Goal: Transaction & Acquisition: Purchase product/service

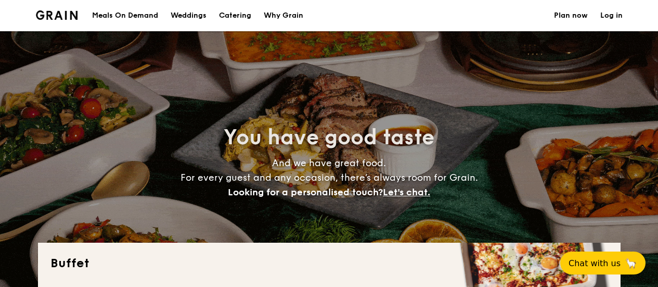
select select
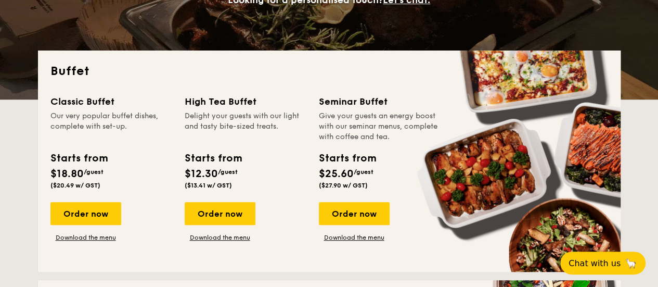
scroll to position [208, 0]
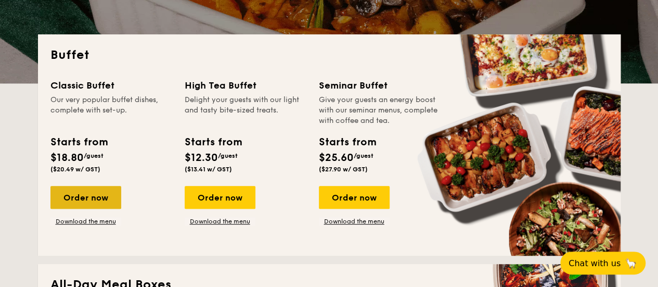
click at [87, 200] on div "Order now" at bounding box center [85, 197] width 71 height 23
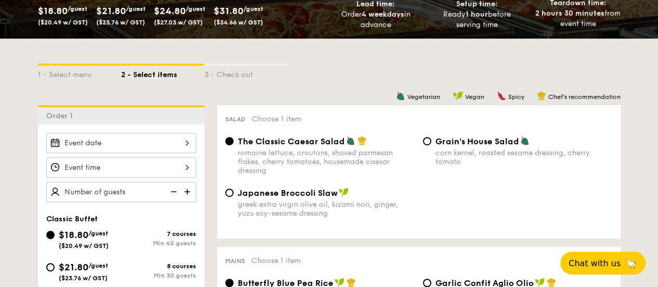
scroll to position [260, 0]
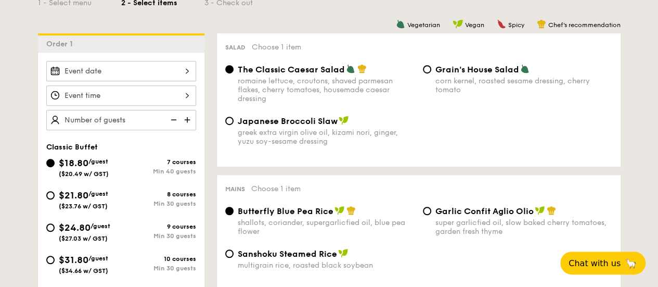
click at [162, 71] on div at bounding box center [121, 71] width 150 height 20
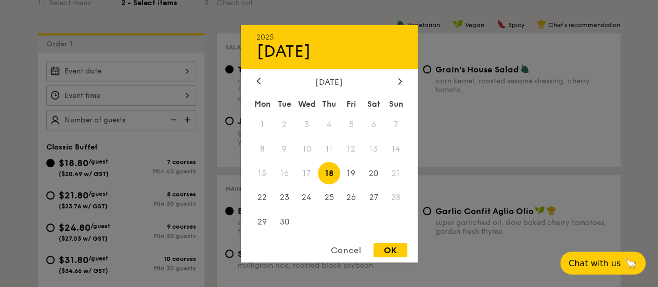
click at [393, 83] on div "[DATE]" at bounding box center [330, 82] width 146 height 10
click at [398, 81] on icon at bounding box center [400, 81] width 4 height 7
click at [352, 198] on span "24" at bounding box center [351, 197] width 22 height 22
click at [387, 252] on div "OK" at bounding box center [391, 250] width 34 height 14
type input "[DATE]"
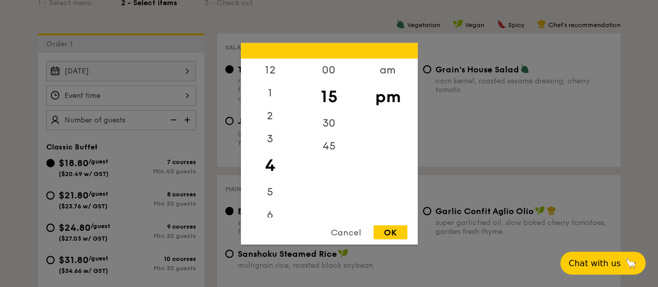
click at [155, 96] on div "12 1 2 3 4 5 6 7 8 9 10 11 00 15 30 45 am pm Cancel OK" at bounding box center [121, 95] width 150 height 20
click at [264, 160] on div "9" at bounding box center [270, 160] width 59 height 23
click at [269, 159] on div "9" at bounding box center [270, 160] width 59 height 23
click at [387, 68] on div "am" at bounding box center [388, 73] width 59 height 30
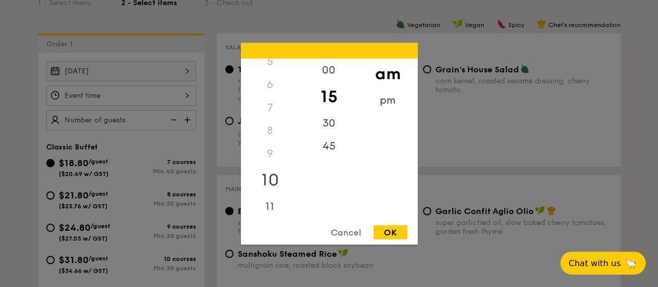
click at [276, 170] on div "10" at bounding box center [270, 179] width 59 height 30
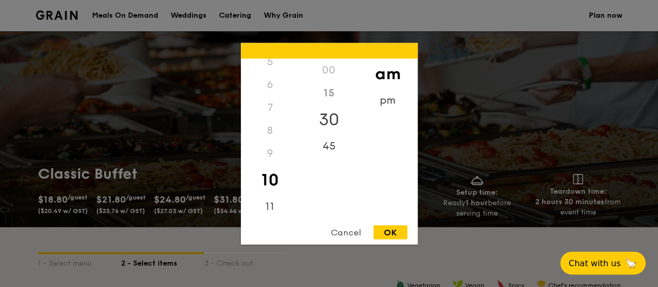
scroll to position [156, 0]
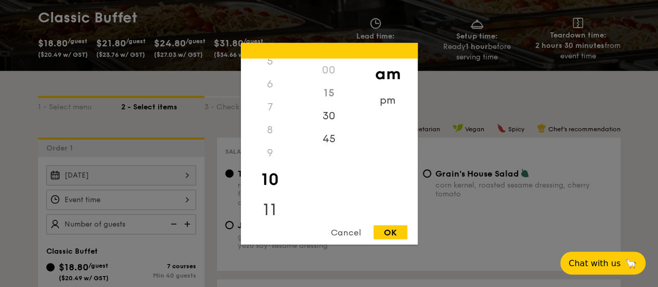
click at [265, 209] on div "11" at bounding box center [270, 209] width 59 height 30
click at [332, 144] on div "45" at bounding box center [329, 149] width 59 height 30
click at [385, 232] on div "OK" at bounding box center [391, 232] width 34 height 14
type input "11:45AM"
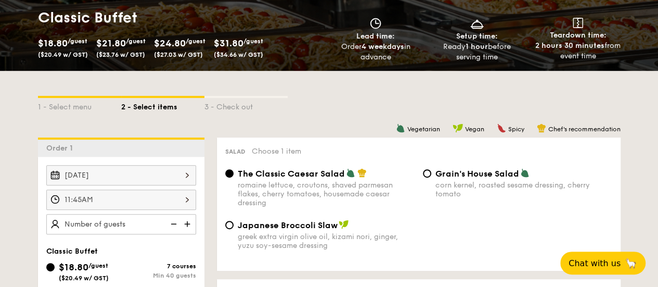
scroll to position [208, 0]
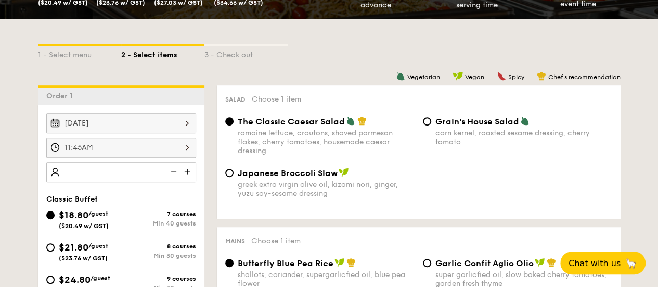
type input "7"
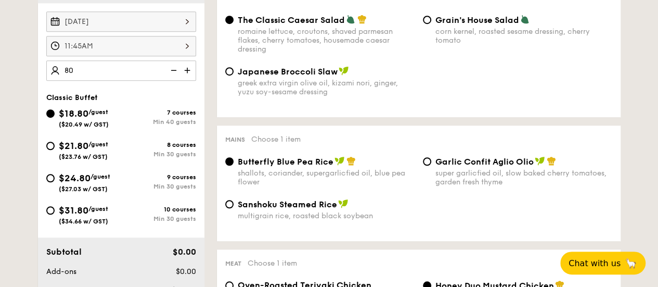
scroll to position [312, 0]
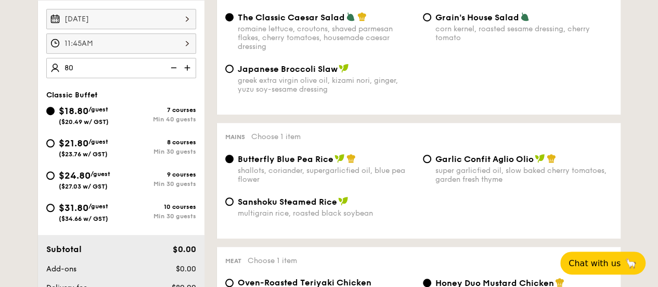
type input "80 guests"
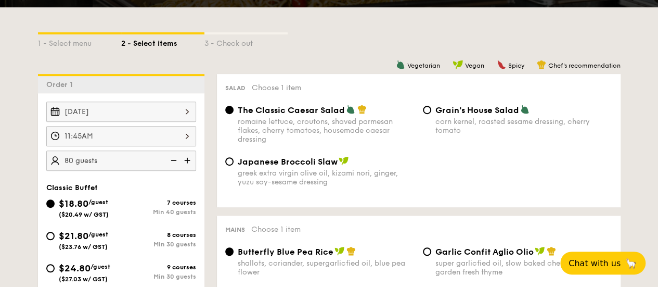
scroll to position [208, 0]
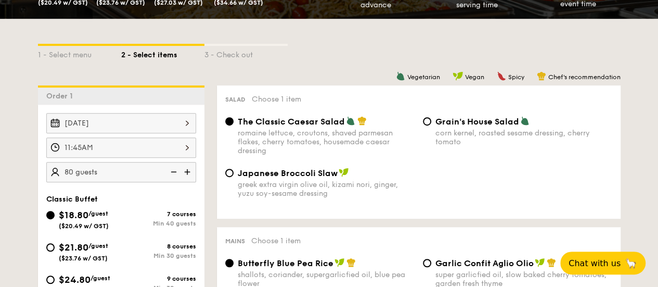
click at [461, 133] on div "corn kernel, roasted sesame dressing, cherry tomato" at bounding box center [524, 138] width 177 height 18
click at [431, 125] on input "Grain's House Salad corn kernel, roasted sesame dressing, cherry tomato" at bounding box center [427, 121] width 8 height 8
radio input "true"
click at [311, 158] on div "The Classic Caesar Salad romaine lettuce, croutons, shaved parmesan flakes, che…" at bounding box center [419, 142] width 396 height 52
click at [309, 184] on div "greek extra virgin olive oil, kizami nori, ginger, yuzu soy-sesame dressing" at bounding box center [326, 189] width 177 height 18
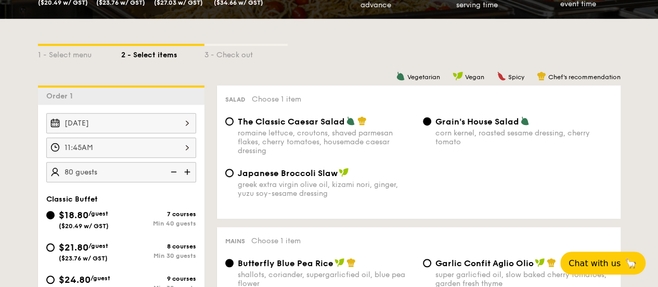
click at [234, 177] on input "Japanese Broccoli Slaw greek extra virgin olive oil, kizami [PERSON_NAME], yuzu…" at bounding box center [229, 173] width 8 height 8
radio input "true"
click at [315, 147] on div "romaine lettuce, croutons, shaved parmesan flakes, cherry tomatoes, housemade c…" at bounding box center [326, 142] width 177 height 27
click at [234, 125] on input "The Classic Caesar Salad romaine lettuce, croutons, shaved parmesan flakes, che…" at bounding box center [229, 121] width 8 height 8
radio input "true"
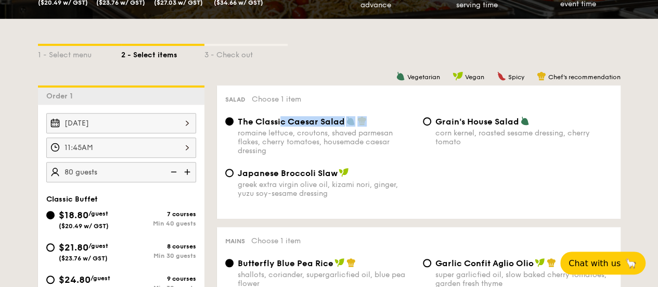
drag, startPoint x: 372, startPoint y: 117, endPoint x: 239, endPoint y: 125, distance: 133.5
click at [275, 125] on div "The Classic Caesar Salad" at bounding box center [326, 121] width 177 height 10
drag, startPoint x: 240, startPoint y: 120, endPoint x: 316, endPoint y: 126, distance: 76.2
click at [316, 126] on span "The Classic Caesar Salad" at bounding box center [291, 122] width 107 height 10
drag, startPoint x: 342, startPoint y: 121, endPoint x: 236, endPoint y: 124, distance: 106.2
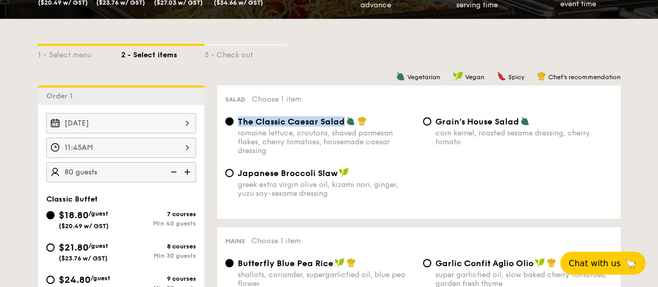
click at [236, 124] on div "The Classic Caesar Salad romaine lettuce, croutons, shaved parmesan flakes, che…" at bounding box center [320, 135] width 198 height 39
copy span "The Classic Caesar Salad"
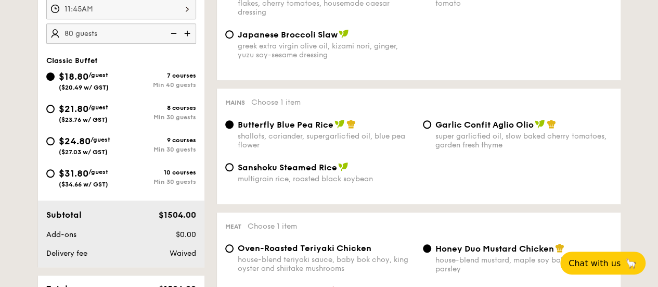
scroll to position [364, 0]
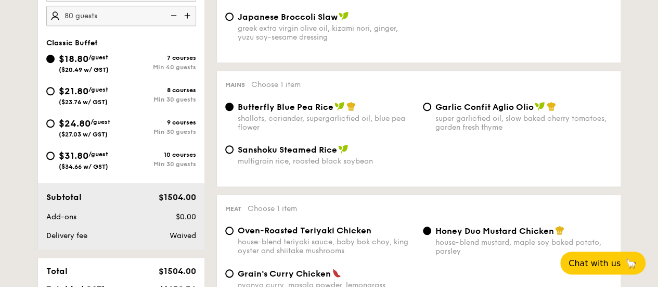
click at [457, 117] on div "super garlicfied oil, slow baked cherry tomatoes, garden fresh thyme" at bounding box center [524, 123] width 177 height 18
click at [431, 111] on input "Garlic Confit Aglio Olio super garlicfied oil, slow baked cherry tomatoes, gard…" at bounding box center [427, 107] width 8 height 8
radio input "true"
drag, startPoint x: 533, startPoint y: 106, endPoint x: 436, endPoint y: 111, distance: 98.0
click at [436, 111] on div "Garlic Confit Aglio Olio" at bounding box center [524, 106] width 177 height 10
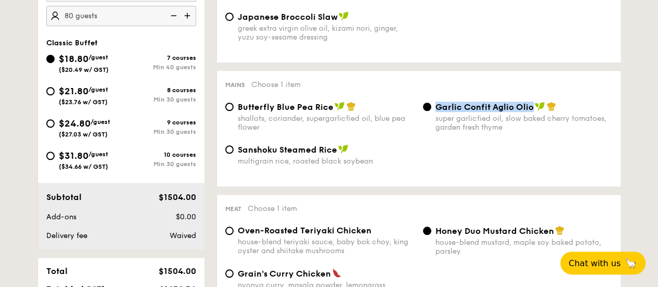
copy span "Garlic Confit Aglio Olio"
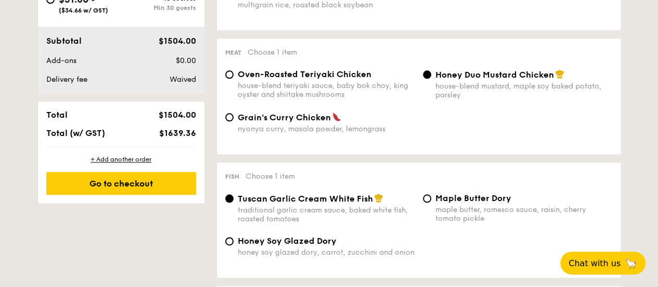
click at [379, 70] on div "Meat Choose 1 item Oven-Roasted Teriyaki Chicken house-blend teriyaki sauce, ba…" at bounding box center [419, 97] width 404 height 116
click at [339, 79] on span "Oven-Roasted Teriyaki Chicken" at bounding box center [305, 74] width 134 height 10
click at [234, 79] on input "Oven-Roasted Teriyaki Chicken house-blend teriyaki sauce, baby bok choy, king o…" at bounding box center [229, 74] width 8 height 8
radio input "true"
drag, startPoint x: 380, startPoint y: 74, endPoint x: 239, endPoint y: 74, distance: 141.0
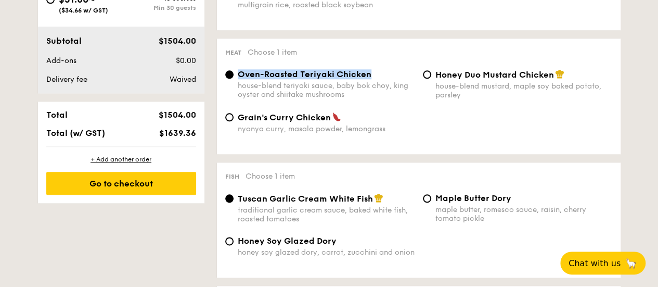
click at [239, 74] on div "Oven-Roasted Teriyaki Chicken" at bounding box center [326, 74] width 177 height 10
copy span "Oven-Roasted Teriyaki Chicken"
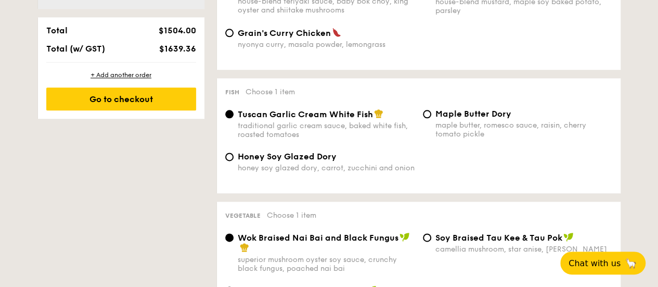
scroll to position [625, 0]
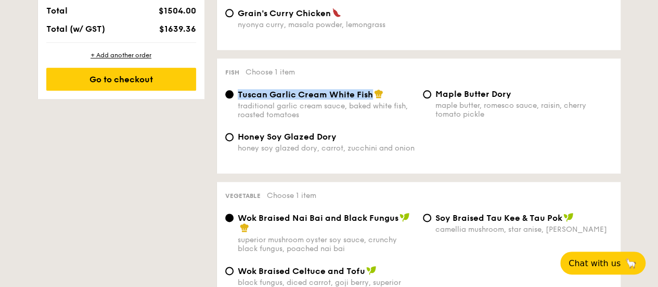
drag, startPoint x: 372, startPoint y: 95, endPoint x: 237, endPoint y: 98, distance: 135.4
click at [237, 98] on div "Tuscan Garlic Cream White Fish traditional garlic cream sauce, baked white fish…" at bounding box center [320, 104] width 198 height 30
copy span "Tuscan Garlic Cream White Fish"
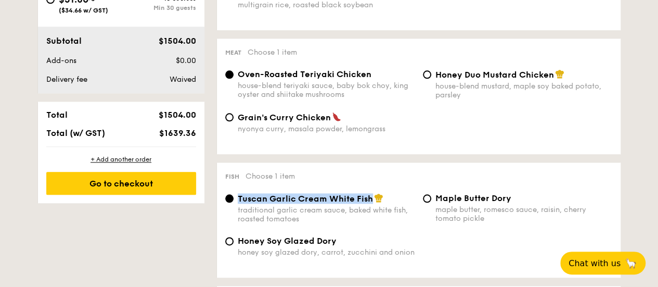
scroll to position [677, 0]
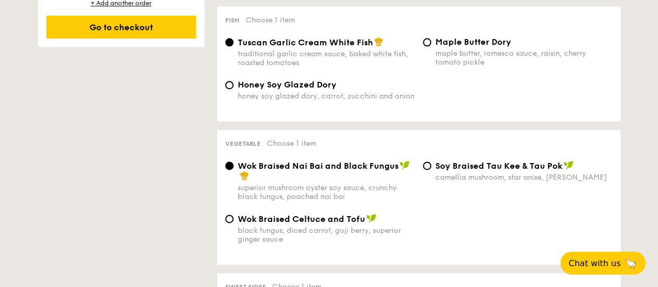
click at [457, 177] on div "camellia mushroom, star anise, [PERSON_NAME]" at bounding box center [524, 177] width 177 height 9
click at [431, 170] on input "⁠Soy Braised Tau Kee & Tau Pok camellia mushroom, star anise, goji [PERSON_NAME]" at bounding box center [427, 165] width 8 height 8
radio input "true"
click at [343, 232] on div "black fungus, diced carrot, goji berry, superior ginger sauce" at bounding box center [326, 235] width 177 height 18
click at [234, 223] on input "Wok Braised Celtuce and Tofu black fungus, diced carrot, goji [PERSON_NAME], su…" at bounding box center [229, 218] width 8 height 8
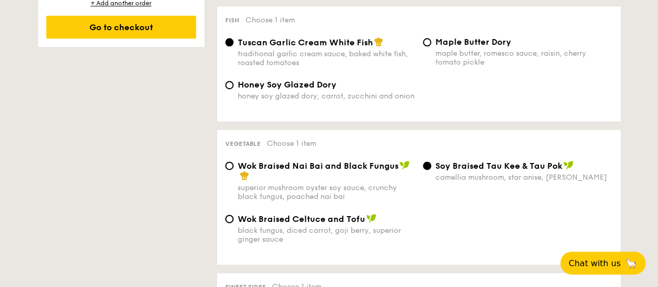
radio input "true"
click at [367, 176] on div "Wok Braised Nai Bai and Black Fungus" at bounding box center [326, 170] width 177 height 21
click at [234, 170] on input "Wok Braised Nai Bai and Black Fungus superior mushroom oyster soy sauce, crunch…" at bounding box center [229, 165] width 8 height 8
radio input "true"
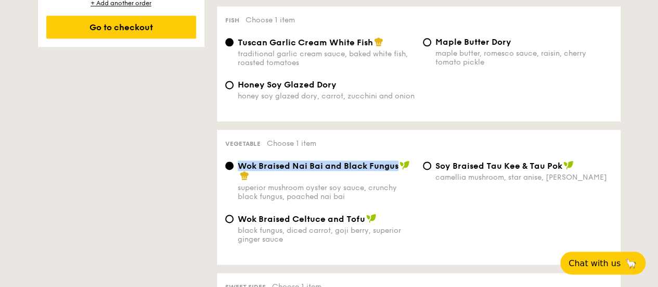
drag, startPoint x: 398, startPoint y: 169, endPoint x: 229, endPoint y: 172, distance: 168.7
click at [229, 191] on label "Wok Braised Nai Bai and Black Fungus superior mushroom oyster soy sauce, crunch…" at bounding box center [319, 196] width 189 height 10
copy label "Wok Braised Nai Bai and Black Fungus"
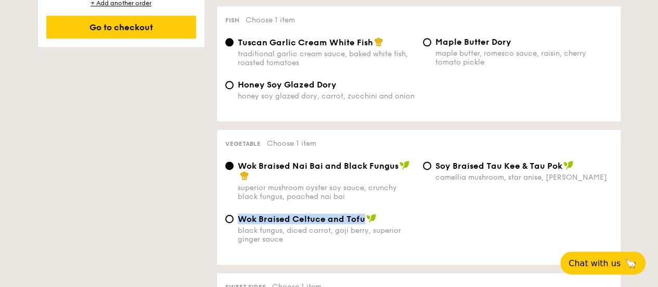
drag, startPoint x: 363, startPoint y: 227, endPoint x: 237, endPoint y: 226, distance: 126.0
click at [238, 224] on span "Wok Braised Celtuce and Tofu" at bounding box center [302, 219] width 128 height 10
copy span "Wok Braised Celtuce and Tofu"
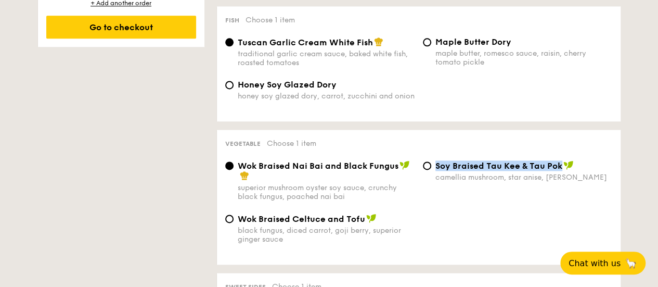
drag, startPoint x: 559, startPoint y: 172, endPoint x: 432, endPoint y: 166, distance: 127.1
click at [432, 166] on div "⁠Soy Braised Tau Kee & Tau Pok camellia mushroom, star anise, goji [PERSON_NAME]" at bounding box center [518, 170] width 198 height 21
copy span "⁠Soy Braised Tau Kee & Tau Pok"
click at [381, 240] on div "black fungus, diced carrot, goji berry, superior ginger sauce" at bounding box center [326, 235] width 177 height 18
click at [234, 223] on input "Wok Braised Celtuce and Tofu black fungus, diced carrot, goji [PERSON_NAME], su…" at bounding box center [229, 218] width 8 height 8
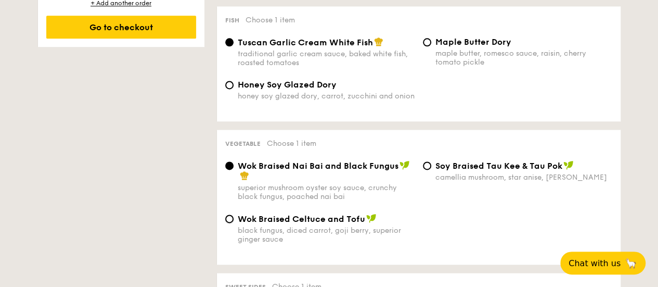
radio input "true"
click at [395, 171] on span "Wok Braised Nai Bai and Black Fungus" at bounding box center [318, 166] width 161 height 10
click at [234, 170] on input "Wok Braised Nai Bai and Black Fungus superior mushroom oyster soy sauce, crunch…" at bounding box center [229, 165] width 8 height 8
radio input "true"
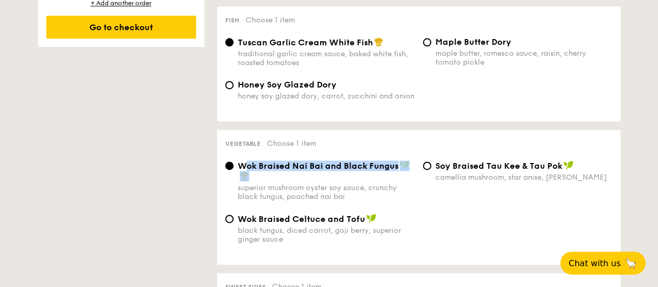
drag, startPoint x: 397, startPoint y: 175, endPoint x: 244, endPoint y: 170, distance: 153.6
click at [244, 170] on div "Wok Braised Nai Bai and Black Fungus" at bounding box center [326, 170] width 177 height 21
drag, startPoint x: 237, startPoint y: 169, endPoint x: 396, endPoint y: 173, distance: 158.3
click at [396, 171] on span "Wok Braised Nai Bai and Black Fungus" at bounding box center [318, 166] width 161 height 10
copy span "Wok Braised Nai Bai and Black Fungus"
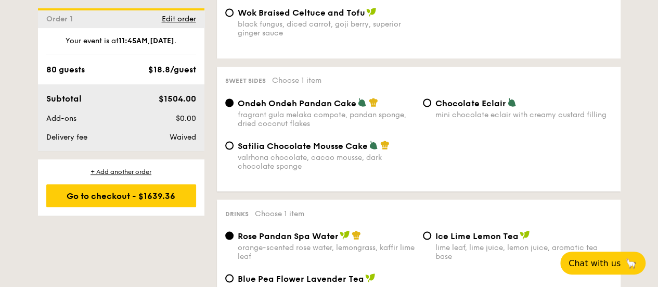
scroll to position [885, 0]
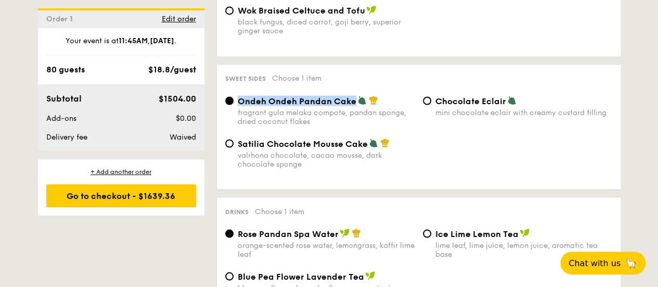
drag, startPoint x: 354, startPoint y: 107, endPoint x: 237, endPoint y: 108, distance: 116.6
click at [238, 106] on span "Ondeh Ondeh Pandan Cake" at bounding box center [297, 101] width 119 height 10
copy span "Ondeh Ondeh Pandan Cake"
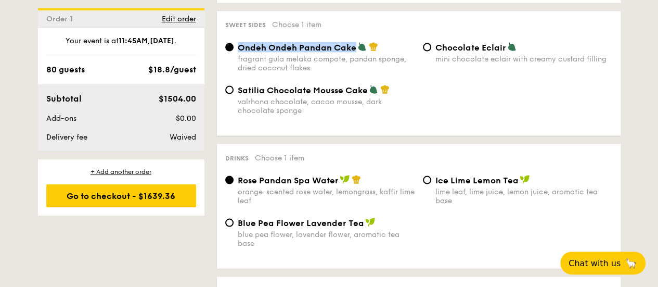
scroll to position [989, 0]
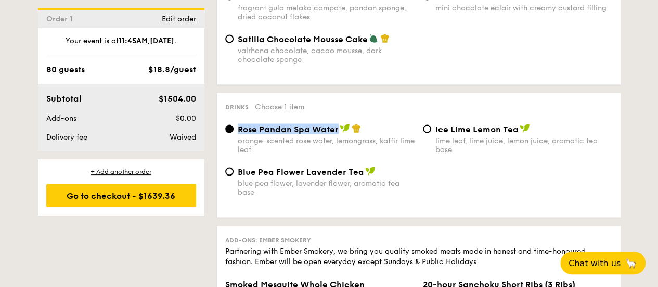
drag, startPoint x: 336, startPoint y: 133, endPoint x: 224, endPoint y: 142, distance: 112.8
click at [228, 141] on div "Rose Pandan Spa Water orange-scented rose water, lemongrass, kaffir lime leaf" at bounding box center [320, 139] width 198 height 30
copy span "Rose Pandan Spa Water"
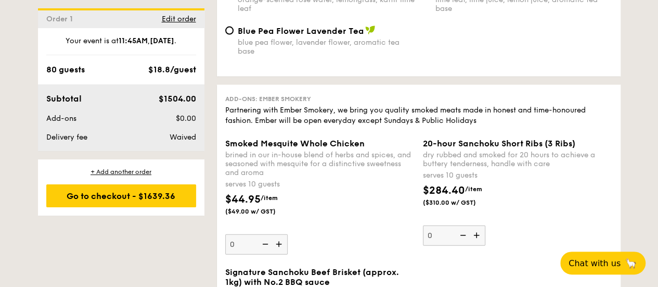
scroll to position [1145, 0]
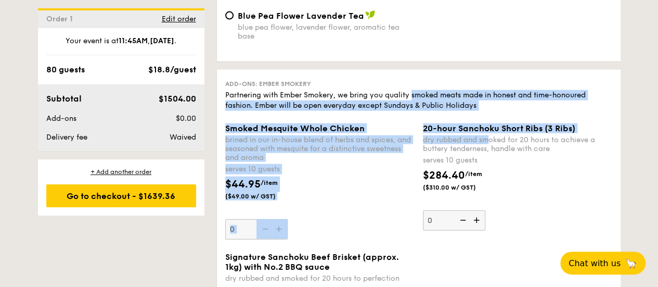
drag, startPoint x: 412, startPoint y: 97, endPoint x: 490, endPoint y: 148, distance: 93.3
click at [490, 148] on div "Add-ons: Ember Smokery Partnering with Ember Smokery, we bring you quality smok…" at bounding box center [419, 225] width 404 height 311
click at [490, 148] on div "dry rubbed and smoked for 20 hours to achieve a buttery tenderness, handle with…" at bounding box center [517, 144] width 189 height 18
click at [486, 210] on input "0" at bounding box center [454, 220] width 62 height 20
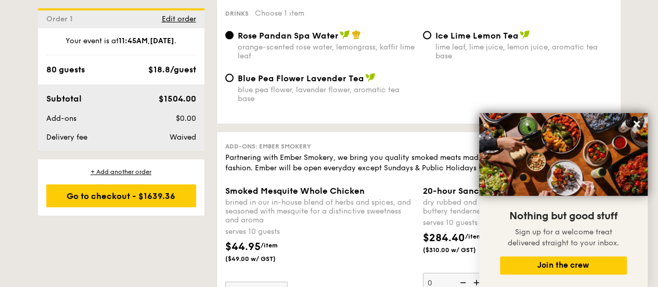
scroll to position [1041, 0]
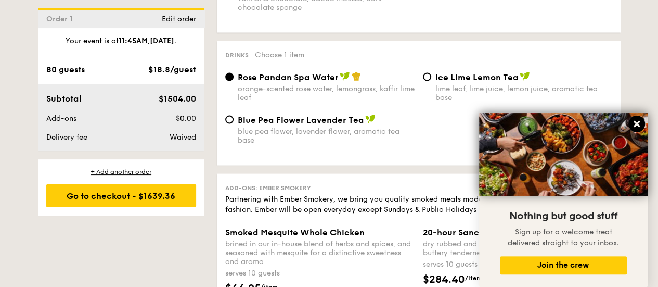
click at [636, 122] on icon at bounding box center [636, 123] width 9 height 9
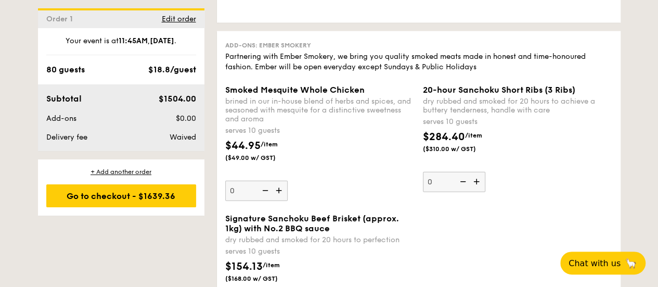
scroll to position [1197, 0]
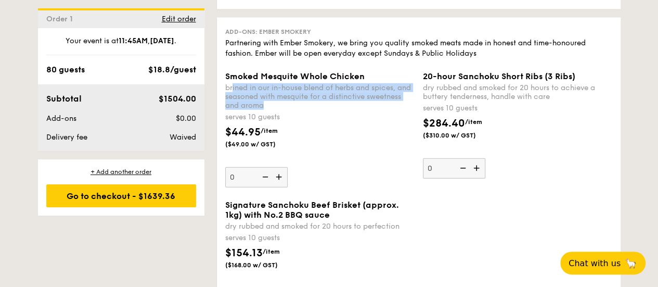
drag, startPoint x: 233, startPoint y: 95, endPoint x: 380, endPoint y: 112, distance: 147.8
click at [332, 110] on div "brined in our in-house blend of herbs and spices, and seasoned with mesquite fo…" at bounding box center [319, 96] width 189 height 27
click at [477, 95] on div "dry rubbed and smoked for 20 hours to achieve a buttery tenderness, handle with…" at bounding box center [517, 92] width 189 height 18
click at [477, 158] on input "0" at bounding box center [454, 168] width 62 height 20
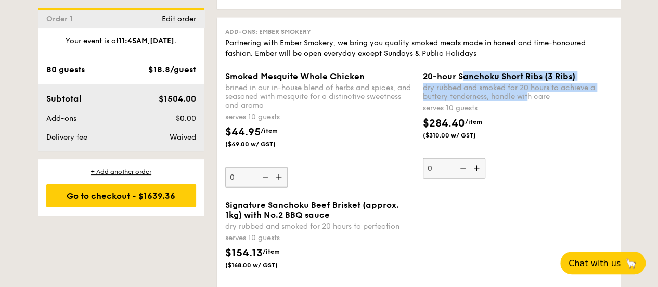
drag, startPoint x: 465, startPoint y: 81, endPoint x: 530, endPoint y: 103, distance: 68.0
click at [530, 101] on div "20-hour Sanchoku Short Ribs (3 Ribs) dry rubbed and smoked for 20 hours to achi…" at bounding box center [517, 86] width 189 height 30
click at [530, 101] on div "dry rubbed and smoked for 20 hours to achieve a buttery tenderness, handle with…" at bounding box center [517, 92] width 189 height 18
click at [486, 158] on input "0" at bounding box center [454, 168] width 62 height 20
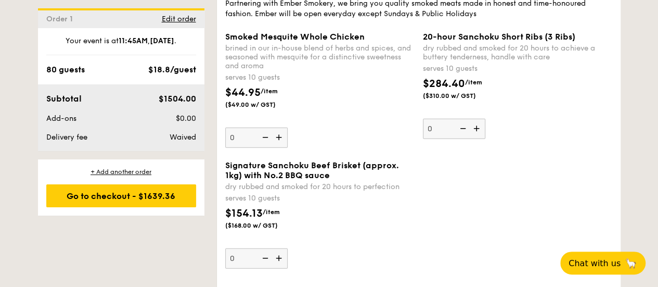
scroll to position [1249, 0]
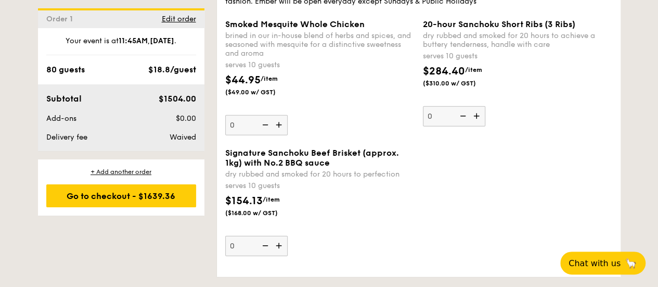
click at [479, 122] on img at bounding box center [478, 116] width 16 height 20
click at [479, 122] on input "0" at bounding box center [454, 116] width 62 height 20
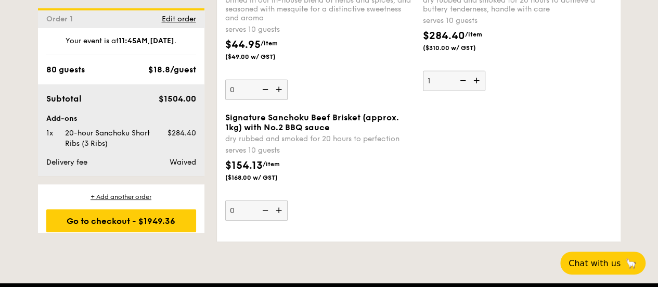
scroll to position [1301, 0]
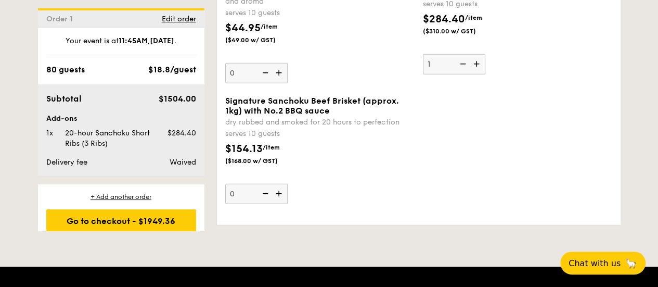
click at [437, 183] on div "Signature Sanchoku Beef Brisket (approx. 1kg) with No.2 BBQ sauce dry rubbed an…" at bounding box center [419, 156] width 396 height 121
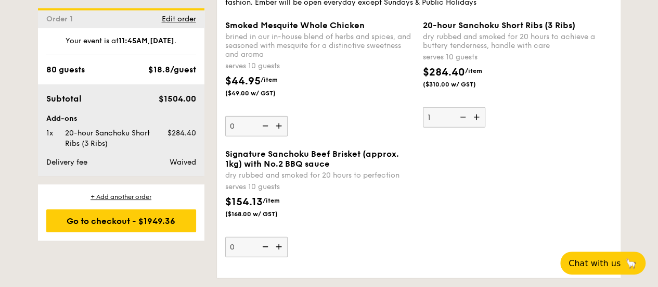
scroll to position [1197, 0]
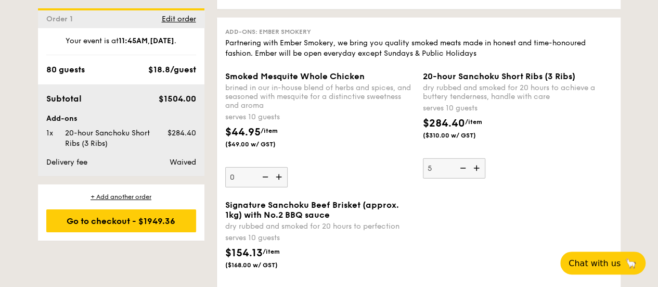
click at [474, 192] on div "Smoked Mesquite Whole Chicken brined in our in-house blend of herbs and spices,…" at bounding box center [419, 135] width 396 height 129
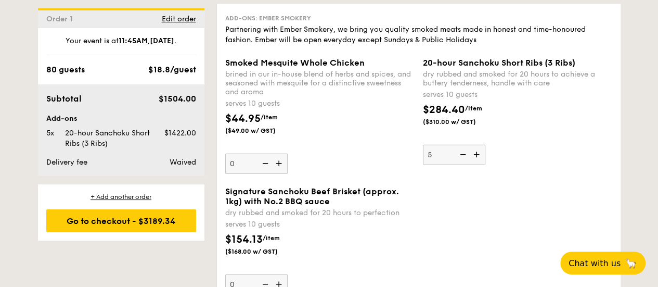
scroll to position [1249, 0]
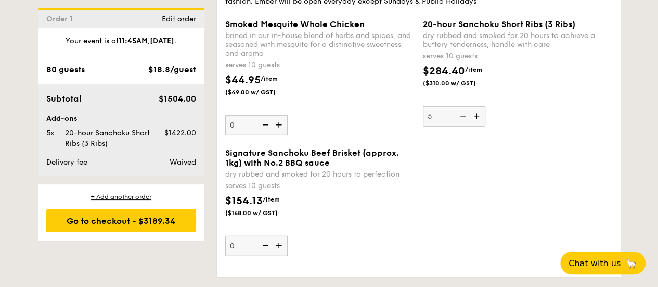
click at [460, 123] on img at bounding box center [462, 116] width 16 height 20
click at [460, 123] on input "5" at bounding box center [454, 116] width 62 height 20
click at [460, 123] on img at bounding box center [462, 116] width 16 height 20
click at [460, 123] on input "4" at bounding box center [454, 116] width 62 height 20
click at [460, 123] on img at bounding box center [462, 116] width 16 height 20
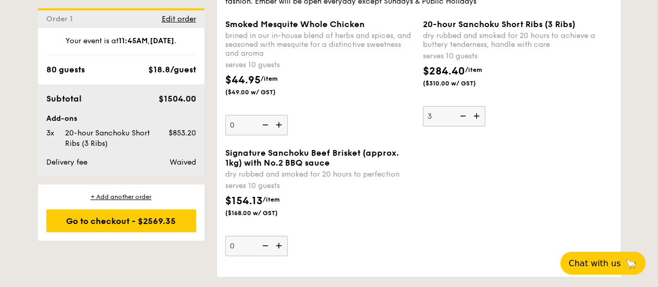
click at [460, 123] on input "3" at bounding box center [454, 116] width 62 height 20
click at [460, 123] on img at bounding box center [462, 116] width 16 height 20
click at [460, 123] on input "2" at bounding box center [454, 116] width 62 height 20
click at [460, 123] on img at bounding box center [462, 116] width 16 height 20
click at [460, 123] on input "1" at bounding box center [454, 116] width 62 height 20
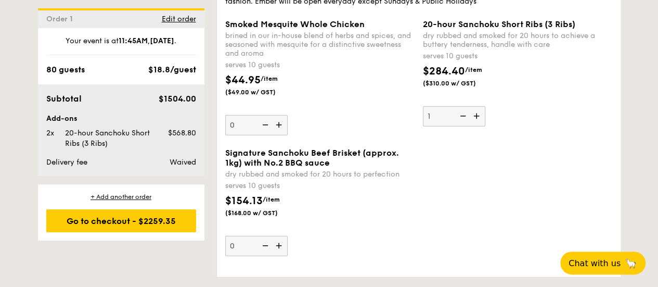
type input "0"
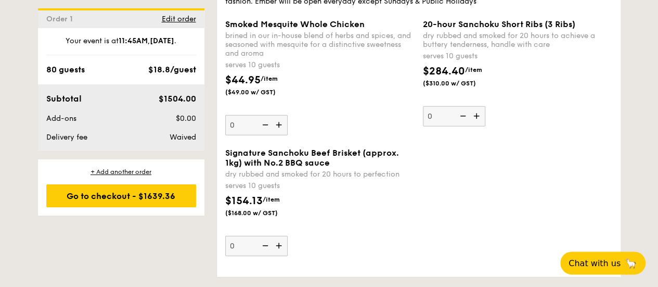
click at [460, 123] on img at bounding box center [462, 116] width 16 height 20
click at [460, 123] on input "0" at bounding box center [454, 116] width 62 height 20
type input "5"
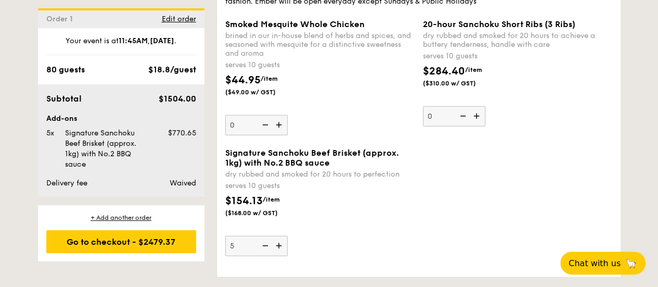
click at [346, 245] on div "Signature Sanchoku Beef Brisket (approx. 1kg) with No.2 BBQ sauce dry rubbed an…" at bounding box center [319, 202] width 189 height 108
click at [288, 245] on input "5" at bounding box center [256, 246] width 62 height 20
click at [426, 198] on div "Signature Sanchoku Beef Brisket (approx. 1kg) with No.2 BBQ sauce dry rubbed an…" at bounding box center [419, 208] width 396 height 121
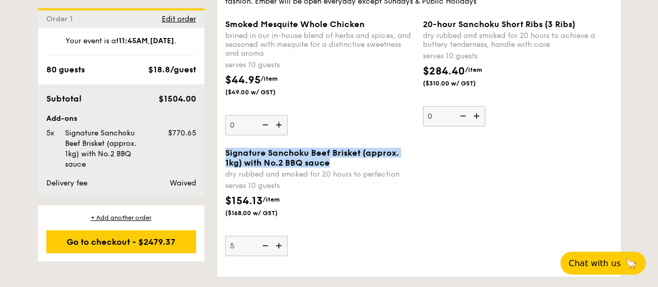
drag, startPoint x: 223, startPoint y: 161, endPoint x: 336, endPoint y: 172, distance: 114.0
click at [336, 172] on div "Signature Sanchoku Beef Brisket (approx. 1kg) with No.2 BBQ sauce dry rubbed an…" at bounding box center [320, 202] width 198 height 108
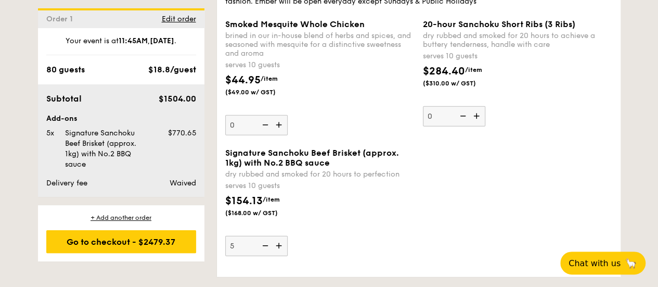
click at [486, 199] on div "Signature Sanchoku Beef Brisket (approx. 1kg) with No.2 BBQ sauce dry rubbed an…" at bounding box center [419, 208] width 396 height 121
